Goal: Navigation & Orientation: Find specific page/section

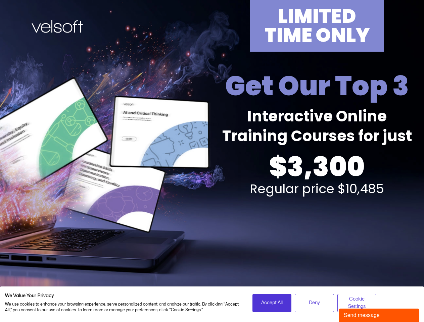
click at [212, 161] on div "LIMITED TIME ONLY Get Our Top 3 Interactive Online Training Courses for just $3…" at bounding box center [212, 148] width 416 height 296
click at [272, 303] on span "Accept All" at bounding box center [271, 302] width 21 height 7
click at [314, 303] on span "Deny" at bounding box center [314, 302] width 11 height 7
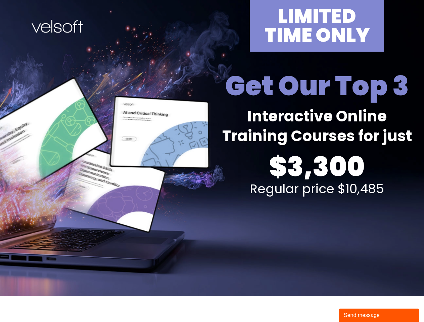
click at [379, 315] on div "Send message" at bounding box center [378, 315] width 70 height 8
